Goal: Information Seeking & Learning: Learn about a topic

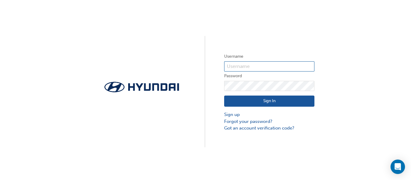
type input "35695"
click at [280, 103] on button "Sign In" at bounding box center [269, 101] width 90 height 11
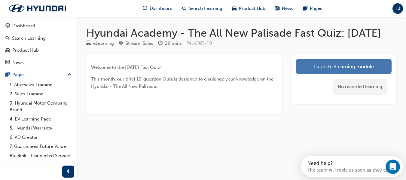
click at [340, 74] on link "Launch eLearning module" at bounding box center [344, 66] width 96 height 15
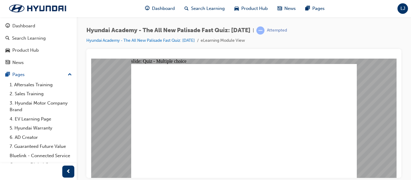
radio input "true"
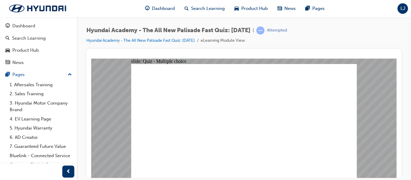
radio input "true"
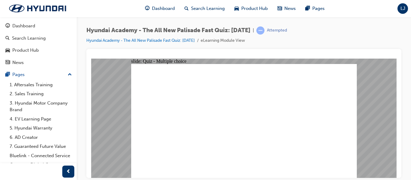
radio input "true"
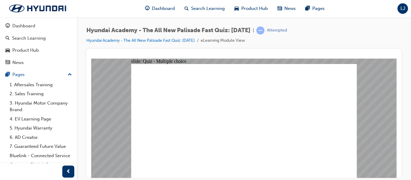
checkbox input "true"
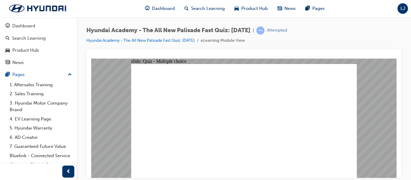
radio input "true"
drag, startPoint x: 336, startPoint y: 164, endPoint x: 337, endPoint y: 167, distance: 3.4
drag, startPoint x: 241, startPoint y: 142, endPoint x: 246, endPoint y: 136, distance: 7.5
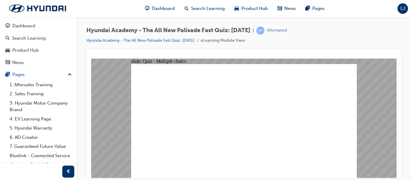
radio input "true"
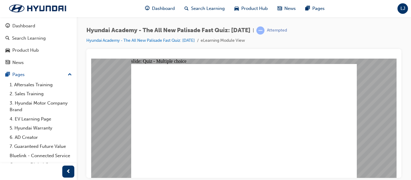
checkbox input "true"
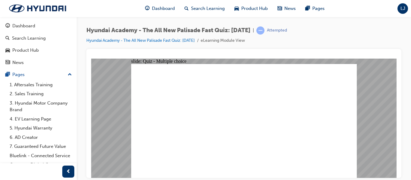
checkbox input "true"
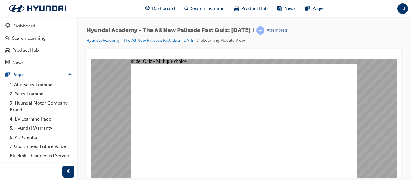
checkbox input "true"
drag, startPoint x: 263, startPoint y: 124, endPoint x: 263, endPoint y: 110, distance: 13.5
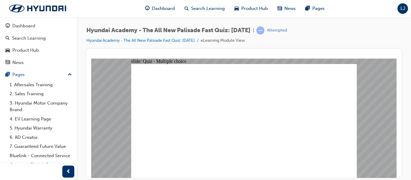
radio input "true"
